Goal: Communication & Community: Ask a question

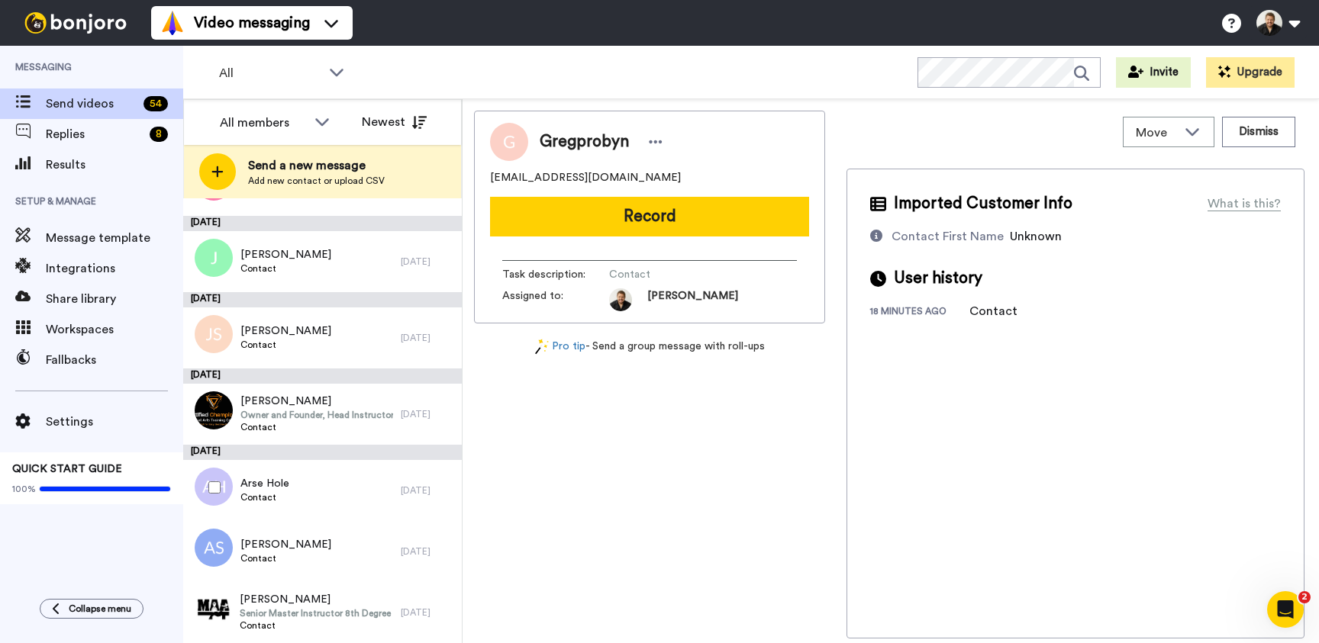
scroll to position [169, 0]
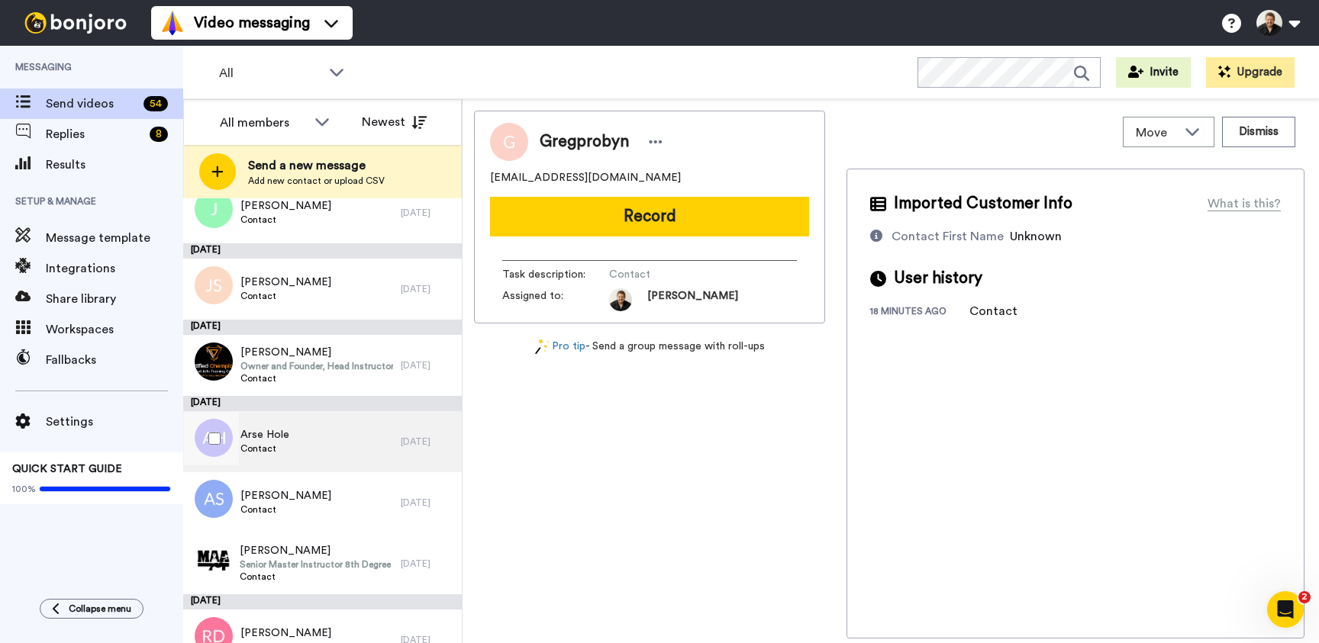
click at [362, 453] on div "Arse Hole Contact" at bounding box center [291, 441] width 217 height 61
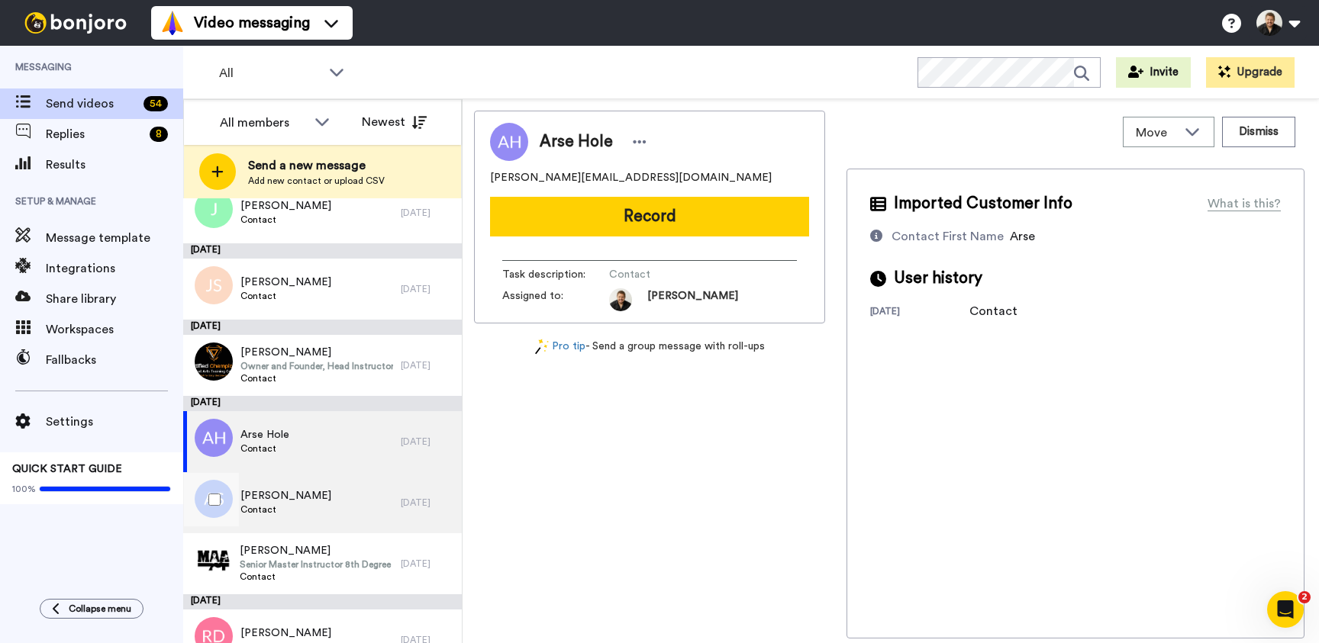
click at [314, 514] on span "Contact" at bounding box center [285, 510] width 91 height 12
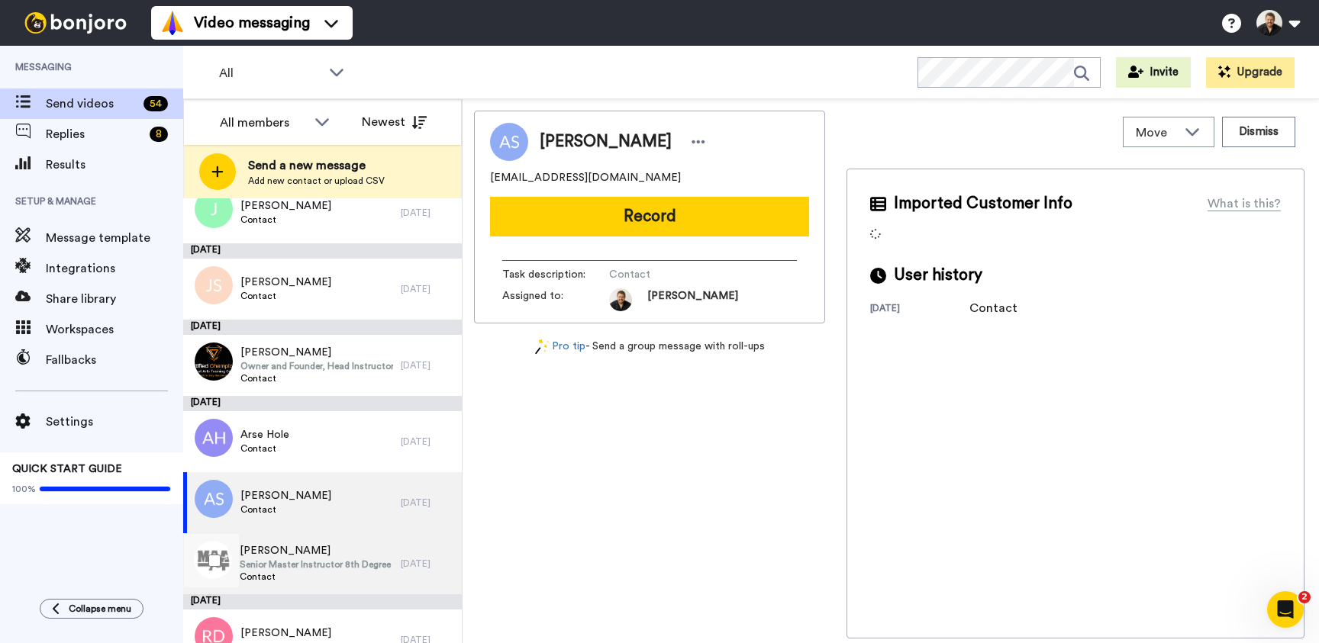
click at [327, 559] on span "Senior Master Instructor 8th Degree Black Belt" at bounding box center [316, 565] width 153 height 12
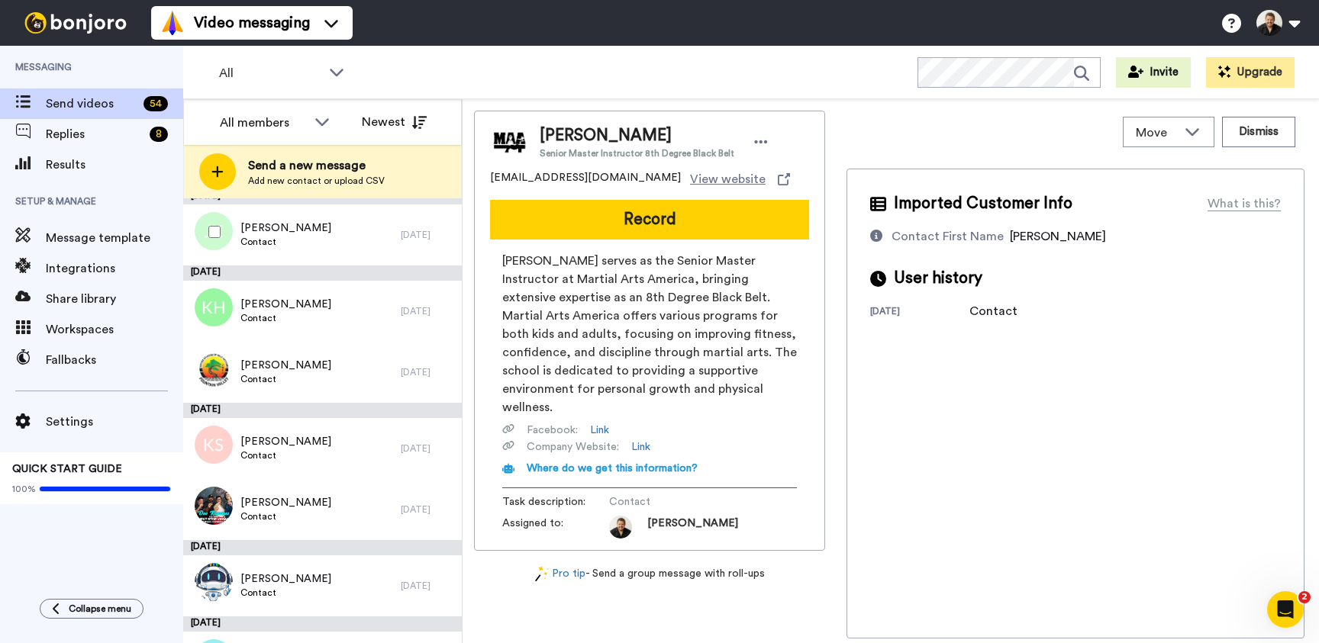
scroll to position [1037, 0]
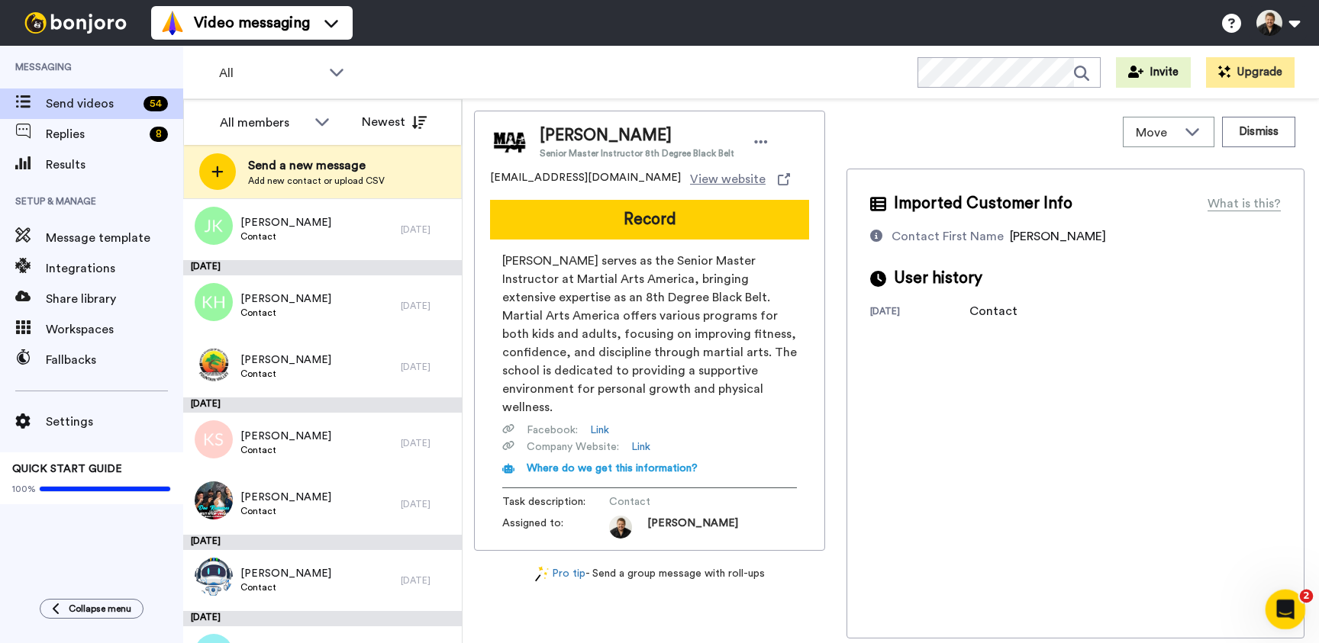
click at [1280, 610] on icon "Open Intercom Messenger" at bounding box center [1282, 607] width 11 height 12
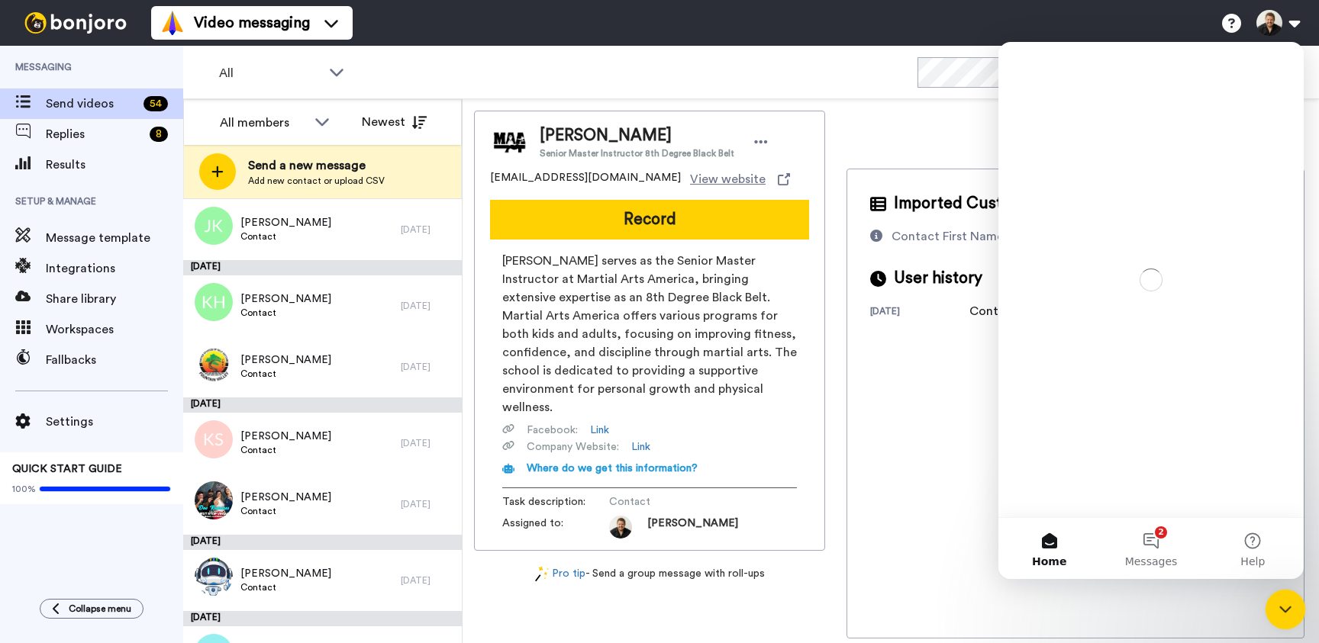
scroll to position [0, 0]
click at [1153, 533] on button "2 Messages" at bounding box center [1150, 548] width 101 height 61
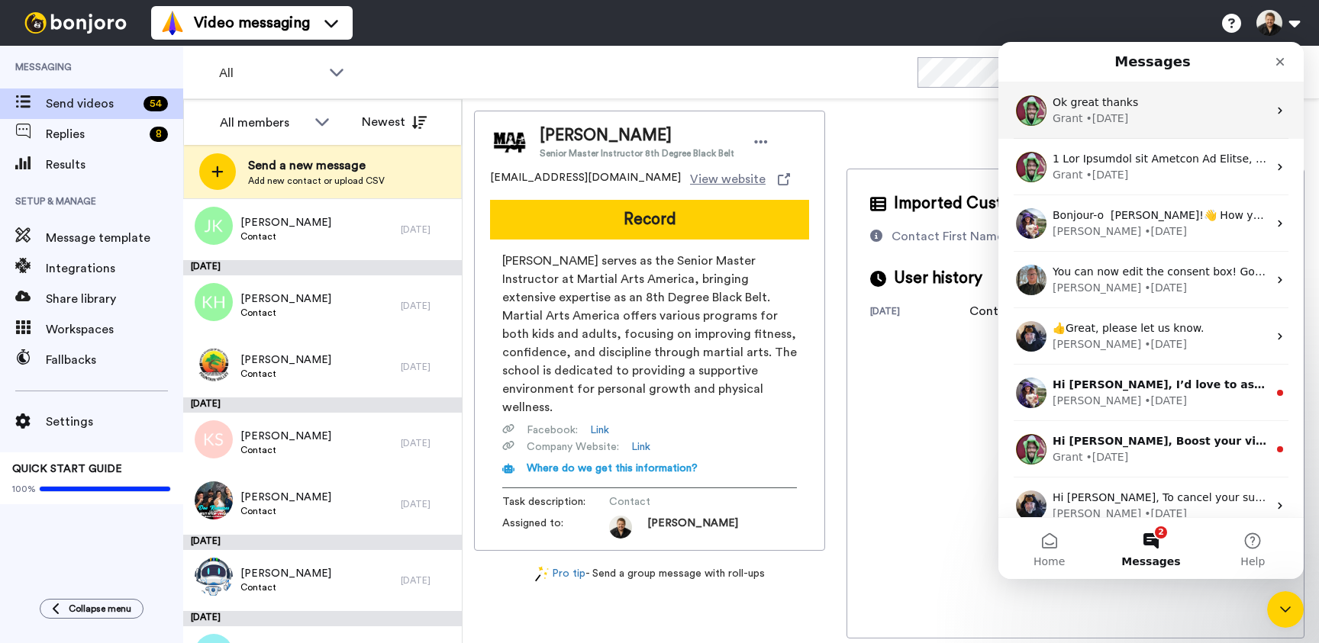
click at [1163, 121] on div "Grant • [DATE]" at bounding box center [1159, 119] width 215 height 16
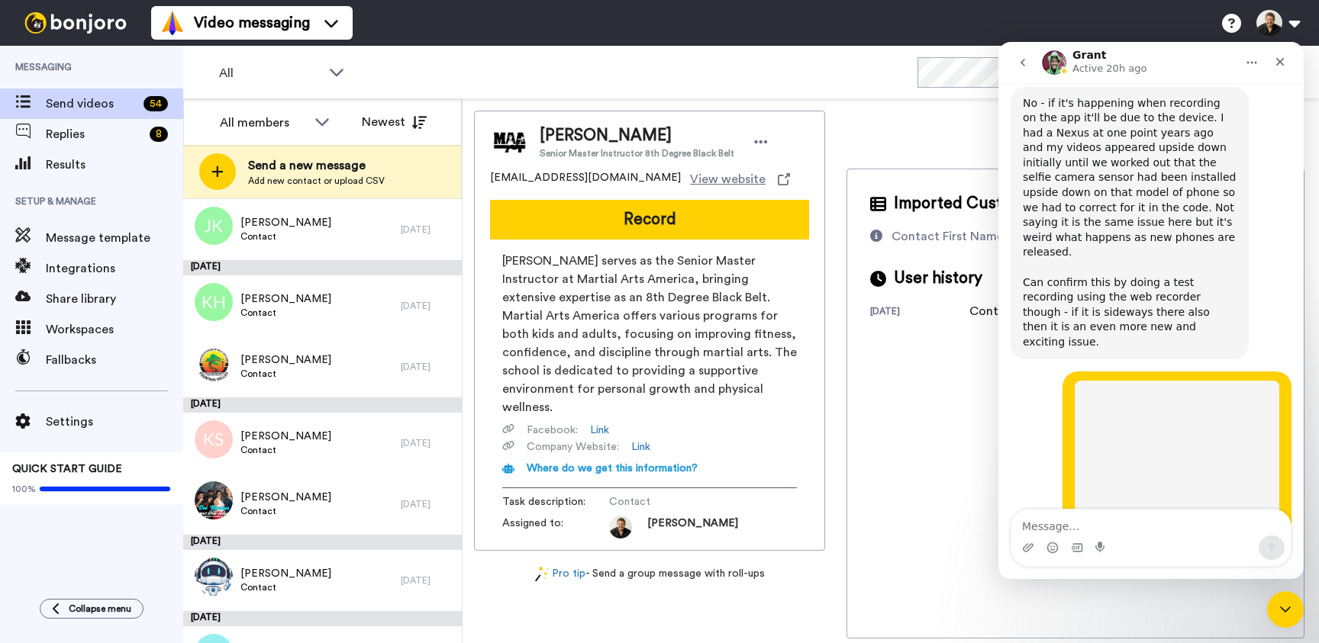
scroll to position [1717, 0]
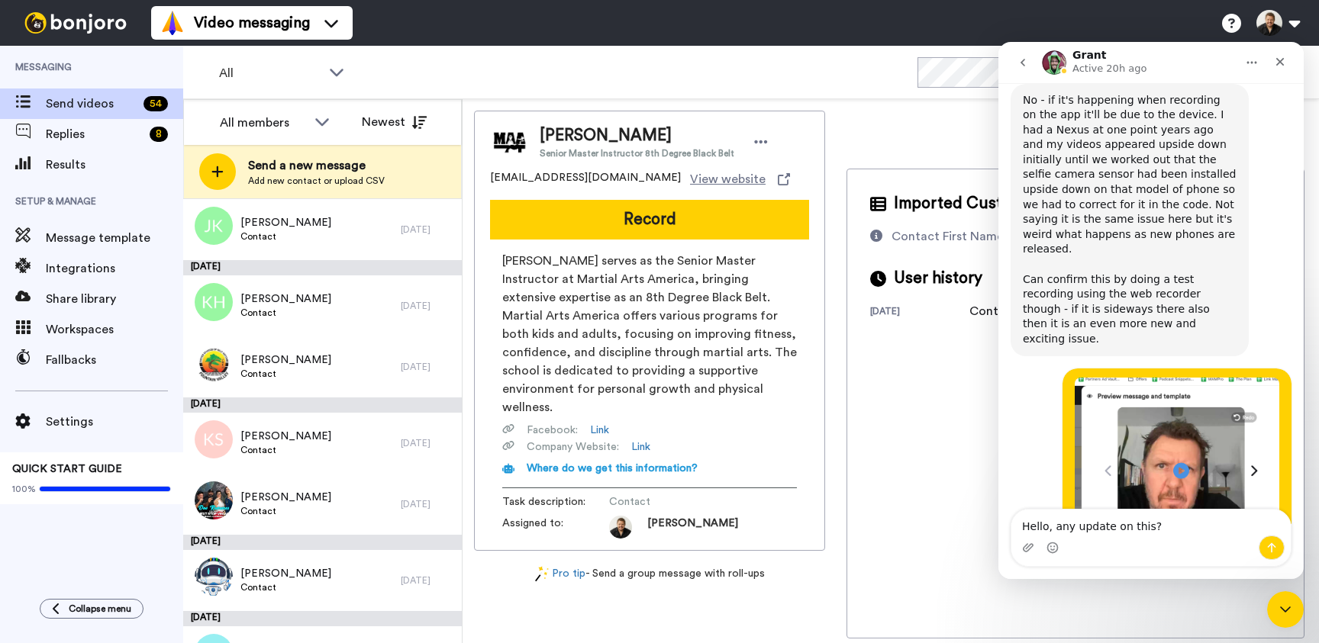
type textarea "Hello, any update on this?"
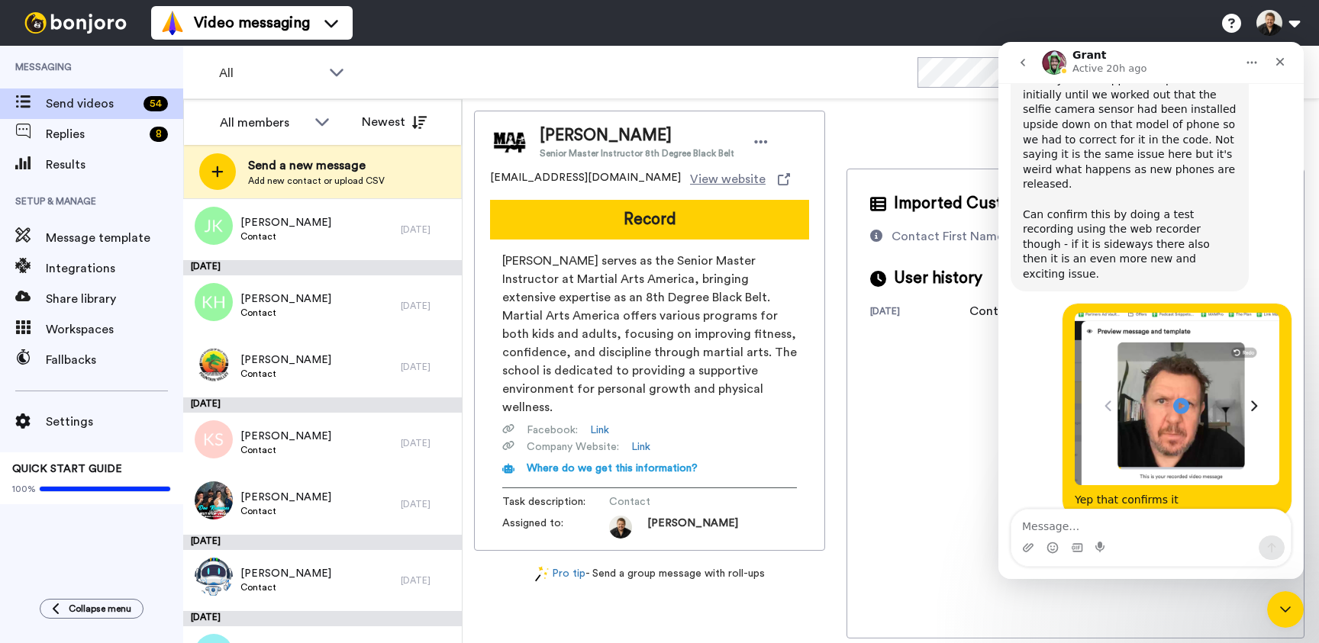
scroll to position [1783, 0]
click at [1280, 607] on icon "Close Intercom Messenger" at bounding box center [1282, 607] width 11 height 6
